Goal: Navigation & Orientation: Find specific page/section

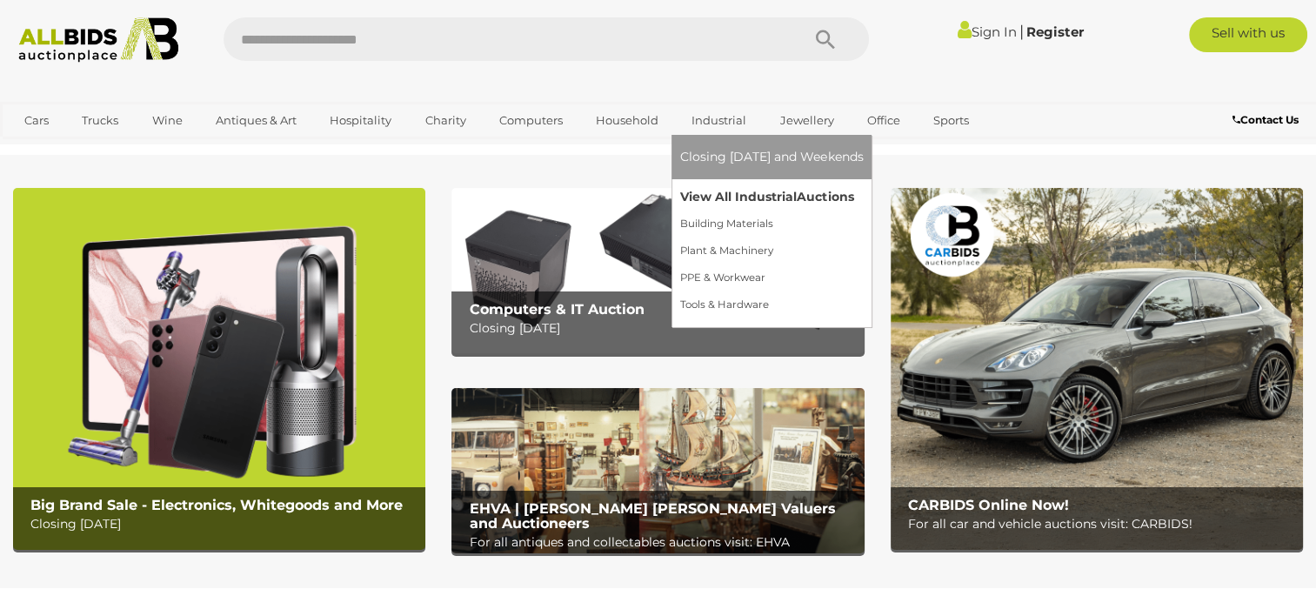
click at [744, 202] on link "View All Industrial Auctions" at bounding box center [771, 196] width 183 height 27
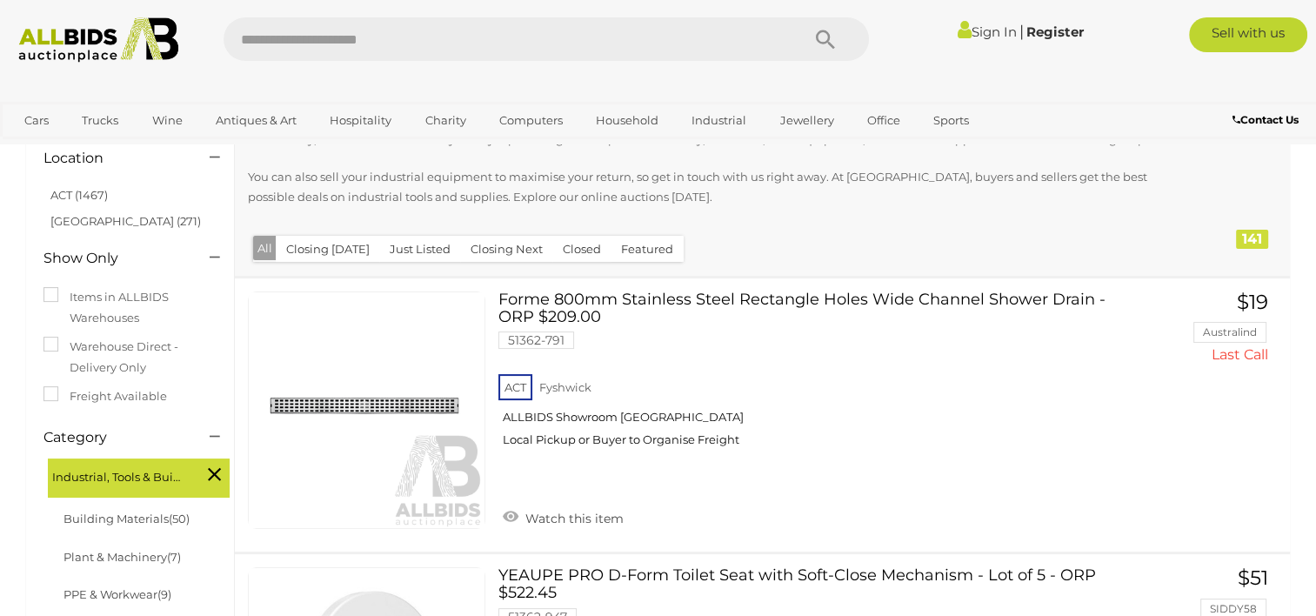
scroll to position [174, 0]
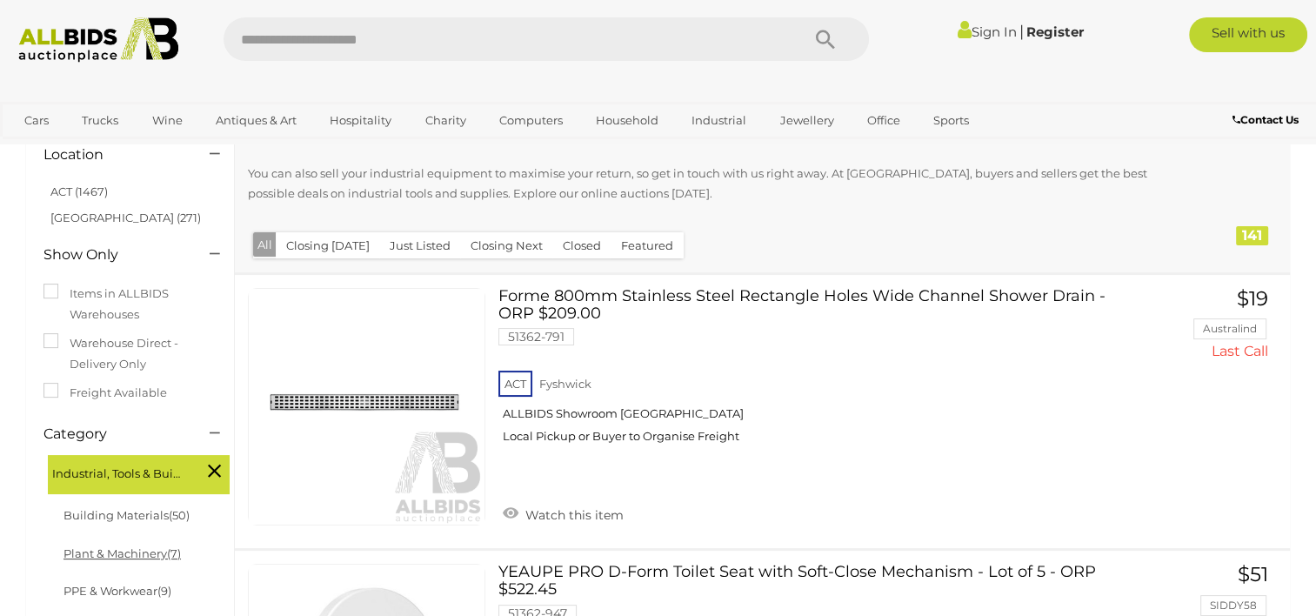
click at [105, 552] on link "Plant & Machinery (7)" at bounding box center [121, 553] width 117 height 14
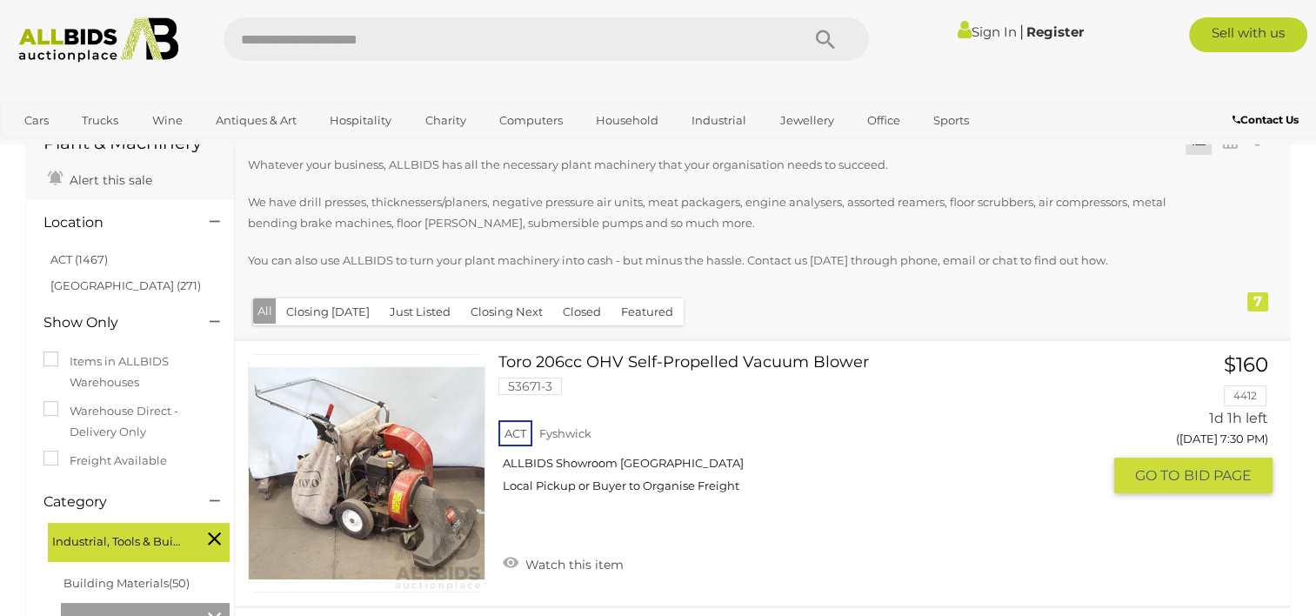
scroll to position [52, 0]
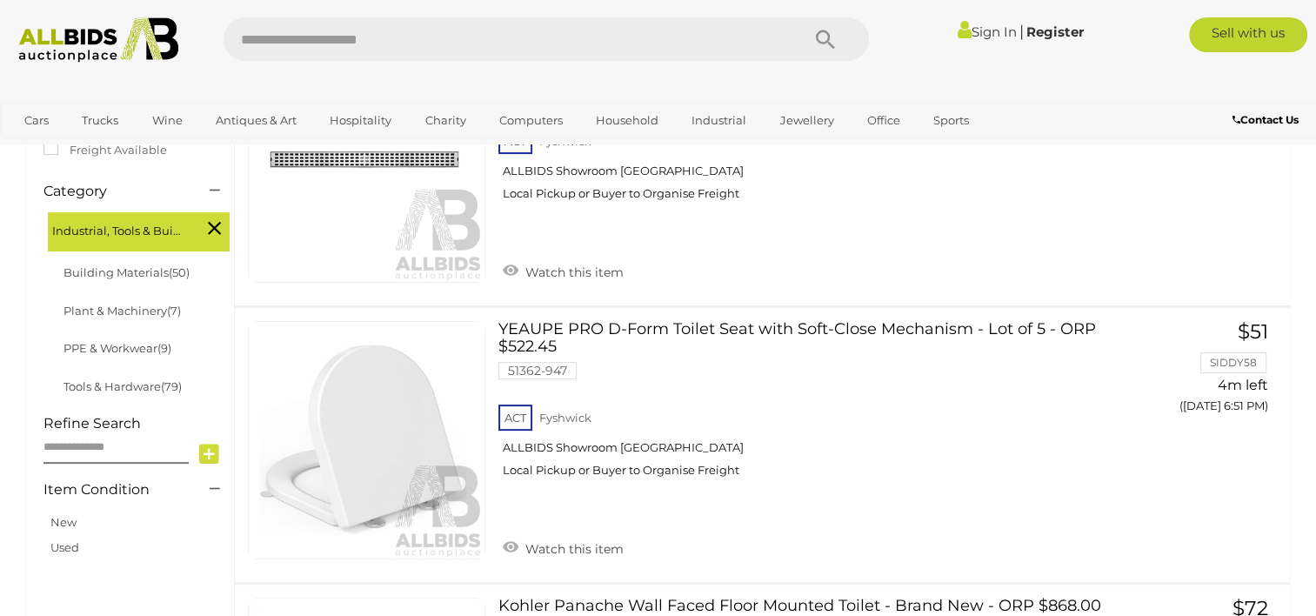
scroll to position [435, 0]
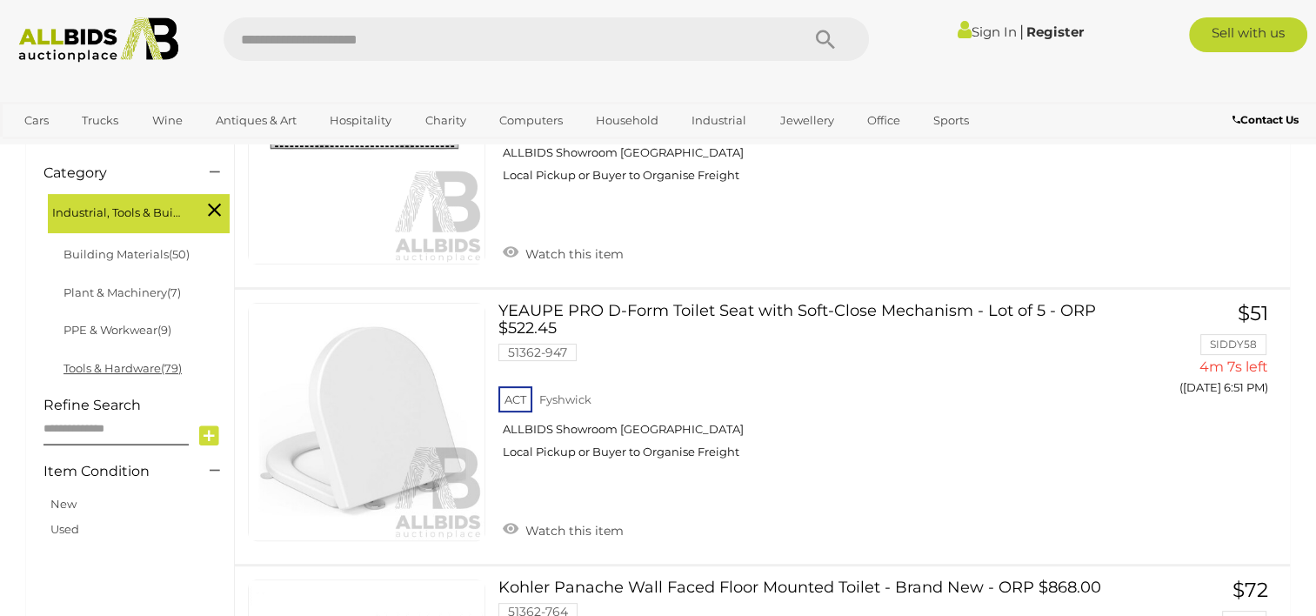
click at [111, 365] on link "Tools & Hardware (79)" at bounding box center [122, 368] width 118 height 14
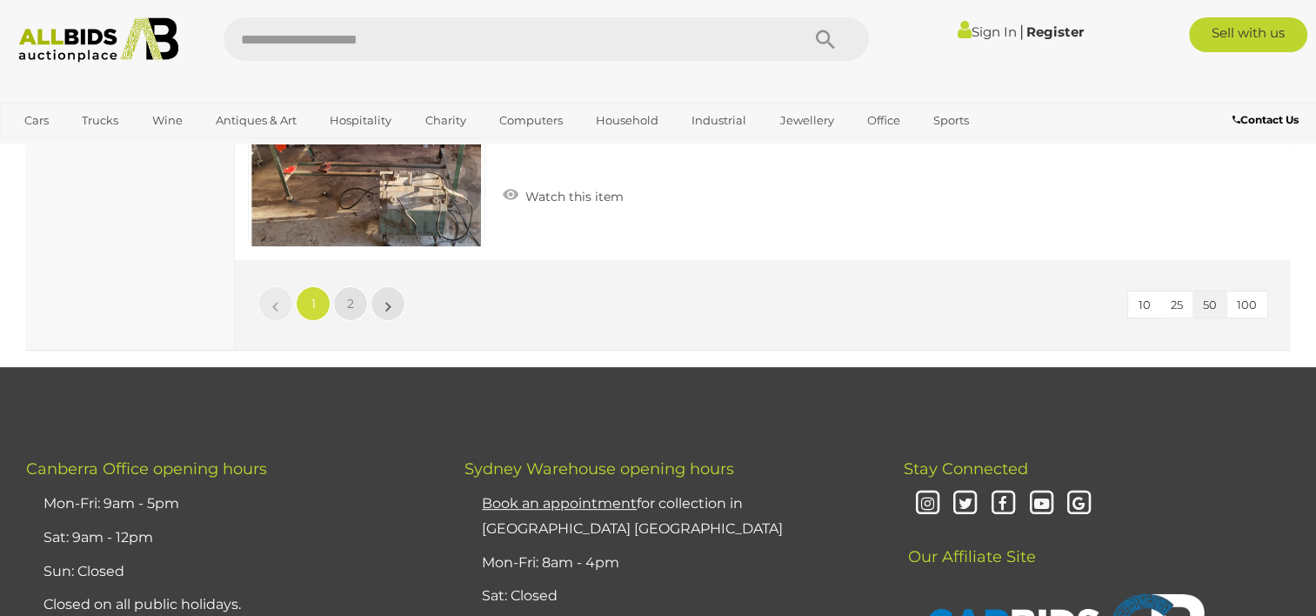
scroll to position [13567, 0]
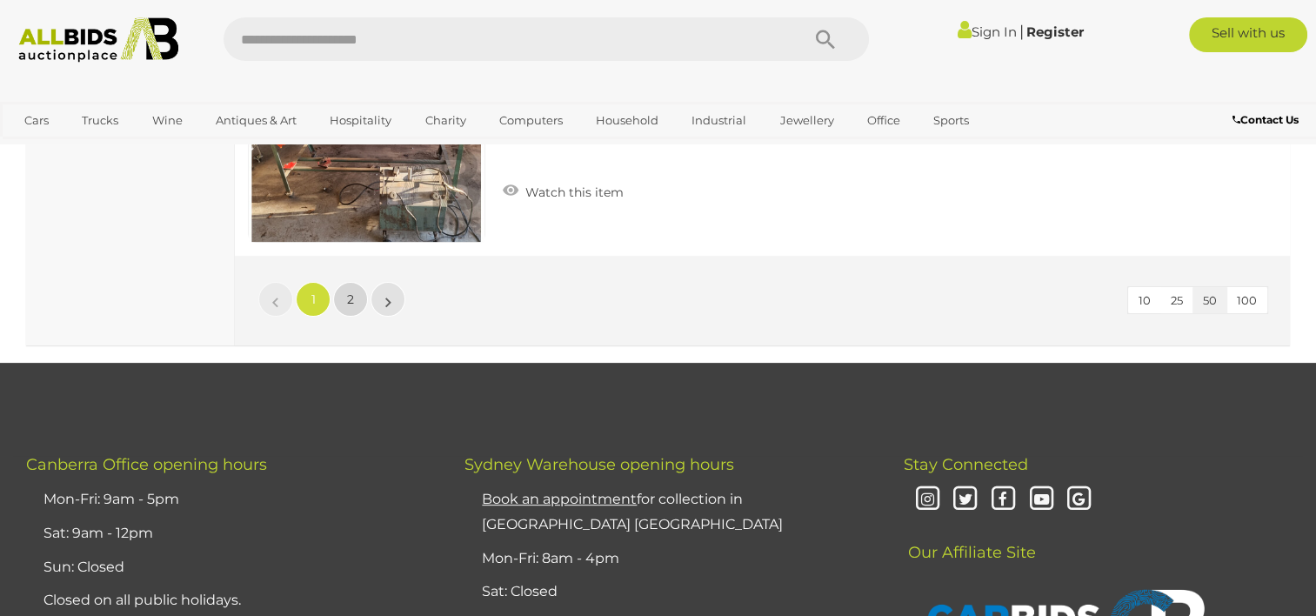
click at [356, 282] on link "2" at bounding box center [350, 299] width 35 height 35
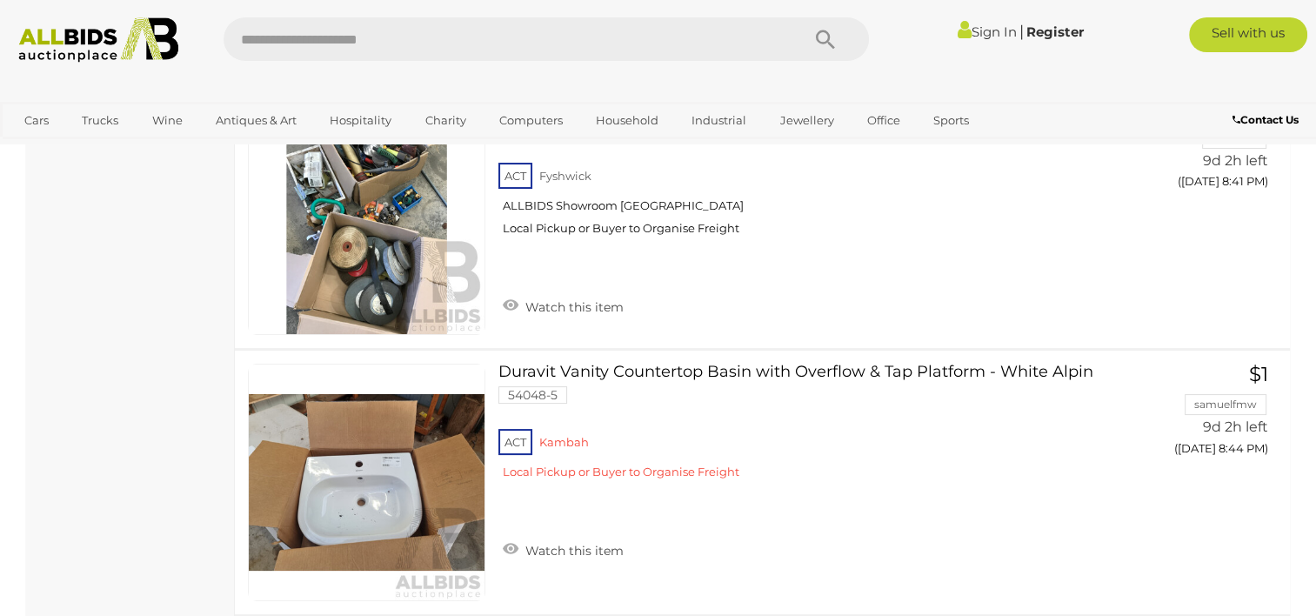
scroll to position [6774, 0]
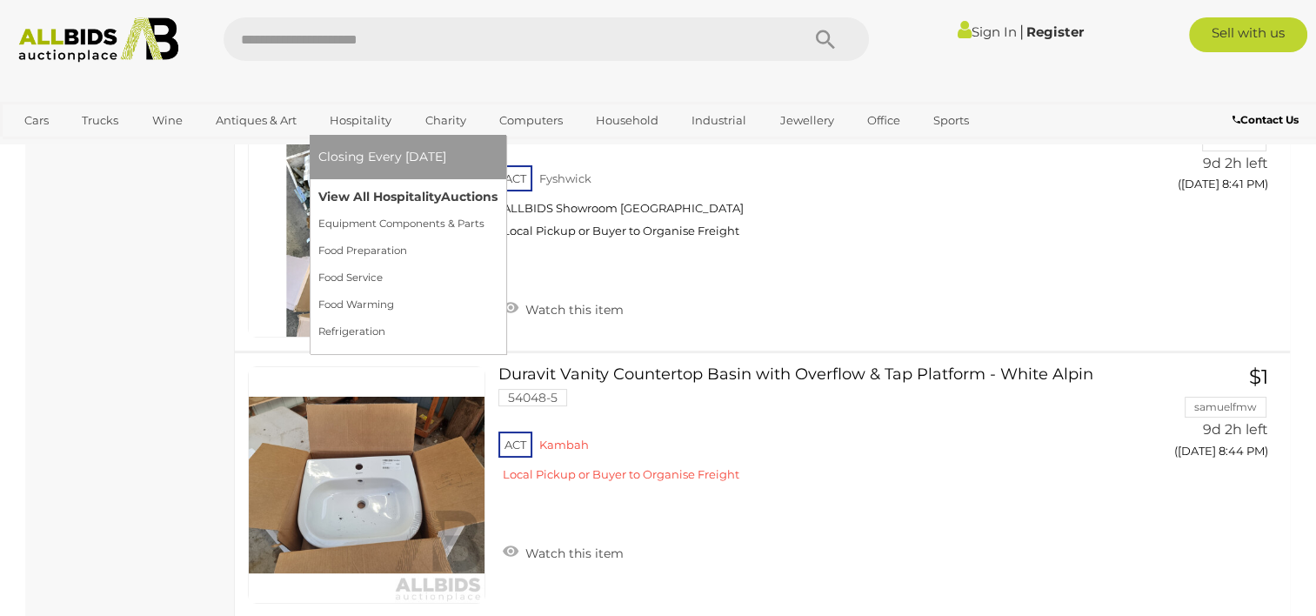
click at [365, 188] on link "View All Hospitality Auctions" at bounding box center [407, 196] width 179 height 27
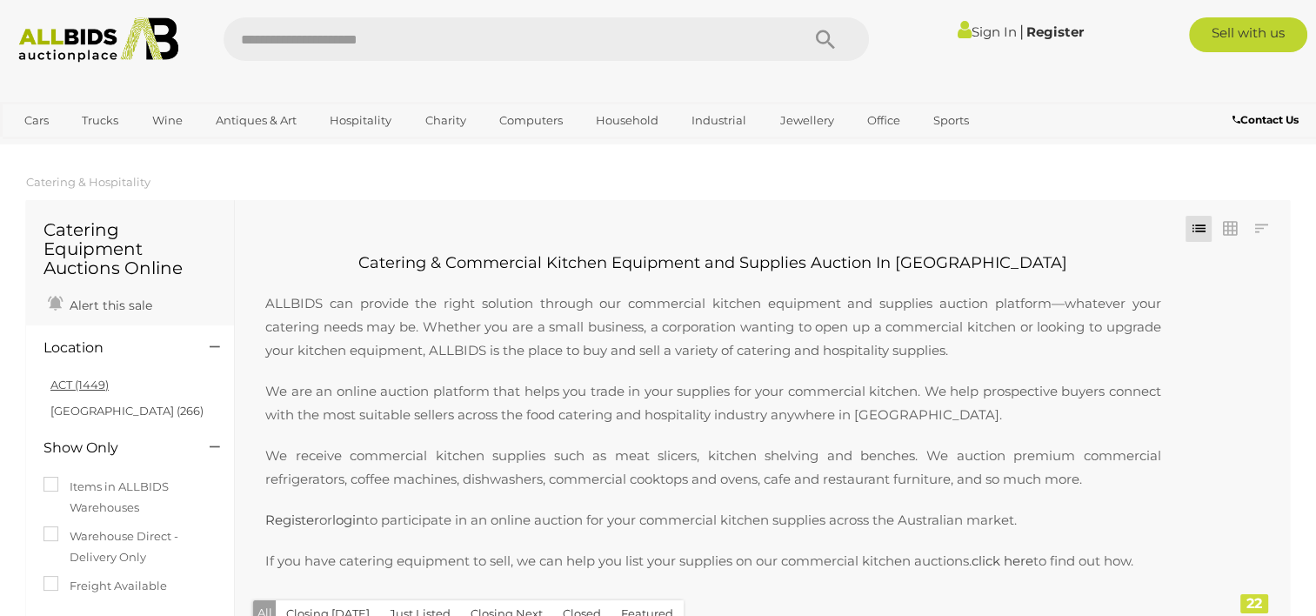
click at [68, 389] on link "ACT (1449)" at bounding box center [79, 384] width 58 height 14
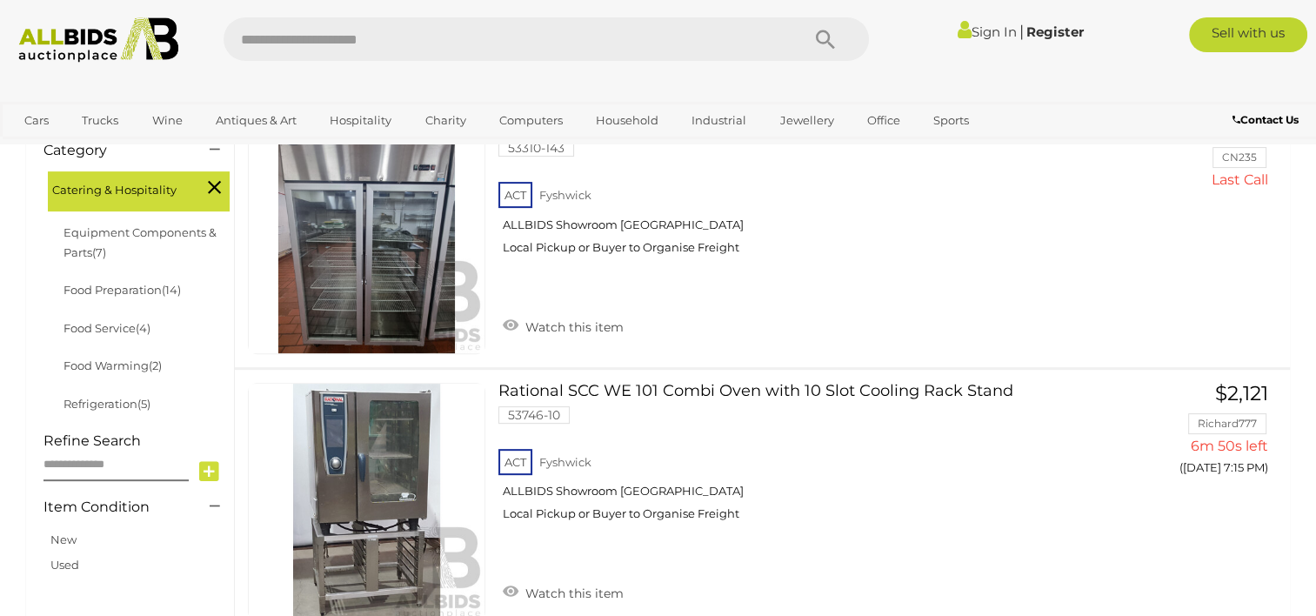
scroll to position [348, 0]
